Goal: Navigation & Orientation: Go to known website

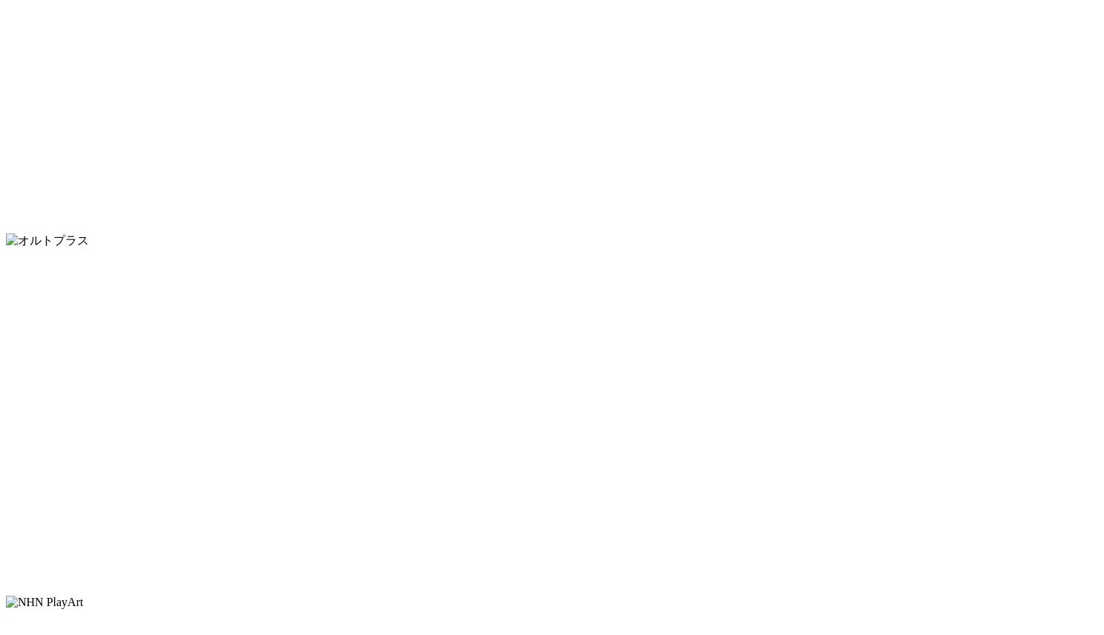
scroll to position [8463, 0]
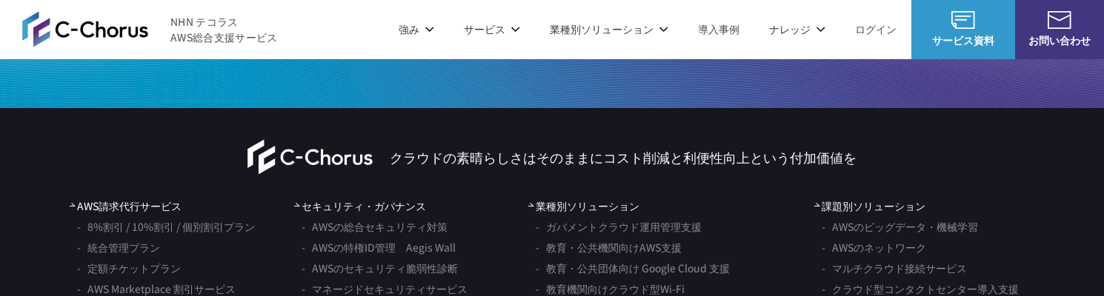
scroll to position [8600, 0]
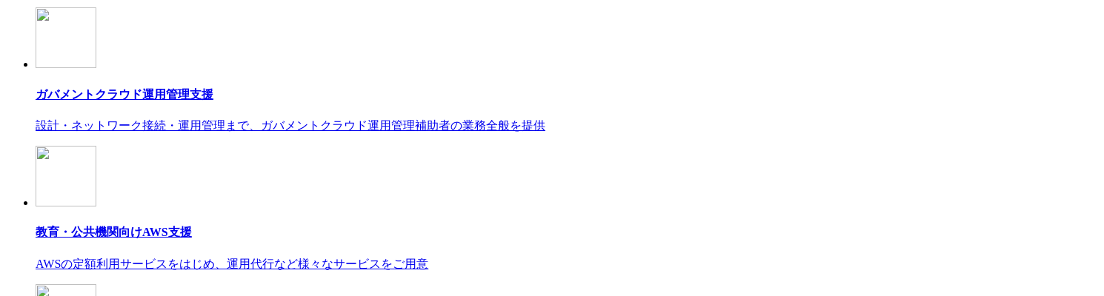
scroll to position [8591, 0]
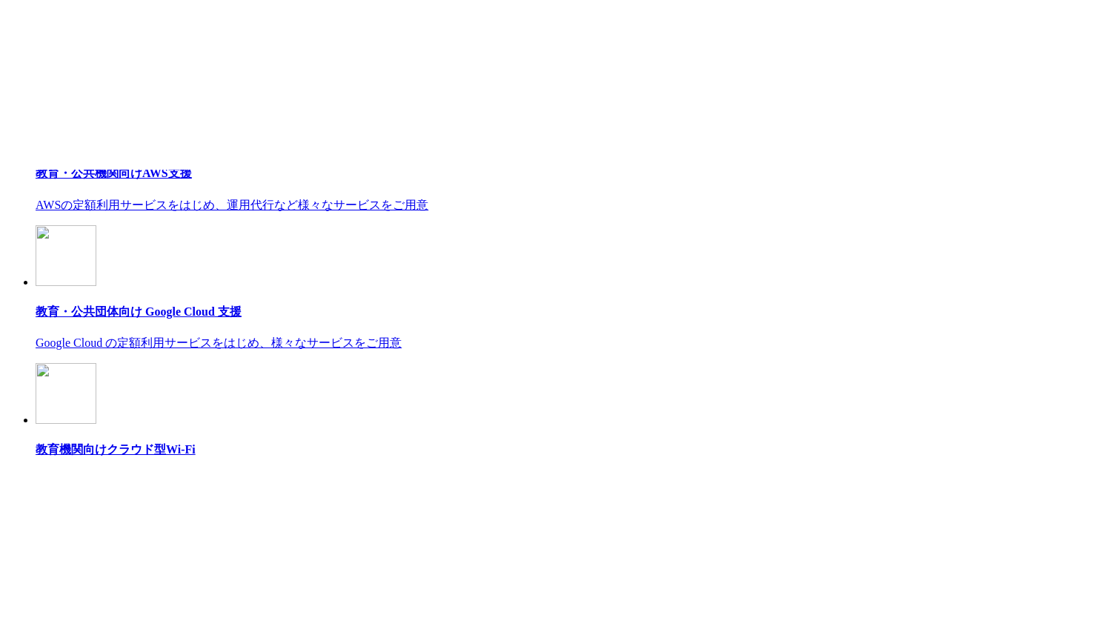
scroll to position [8813, 0]
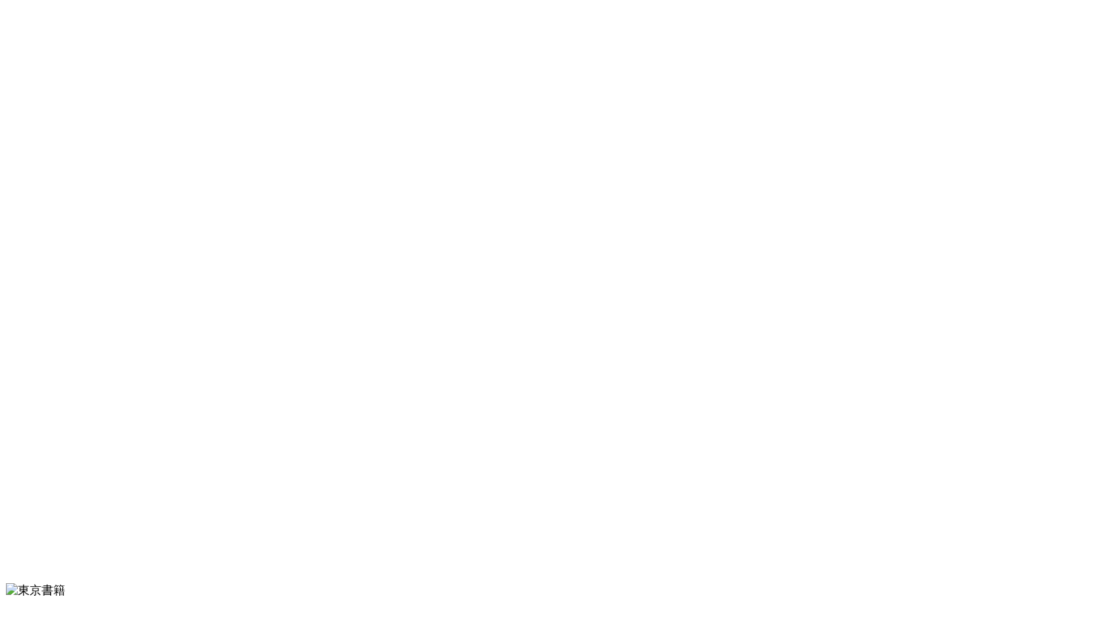
scroll to position [8701, 0]
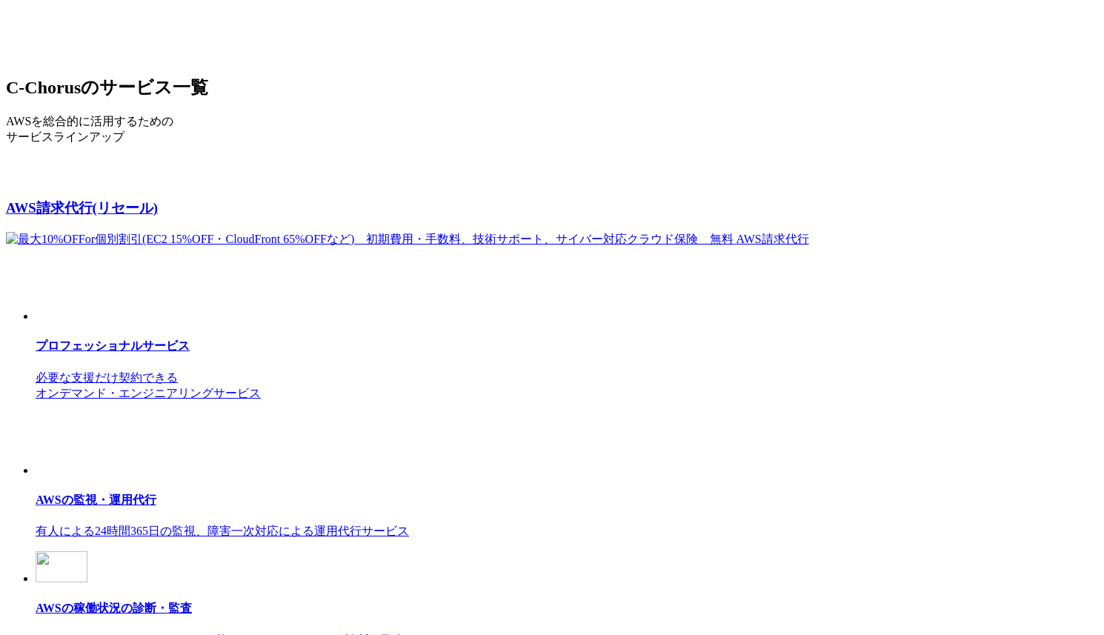
scroll to position [8707, 0]
